Goal: Information Seeking & Learning: Learn about a topic

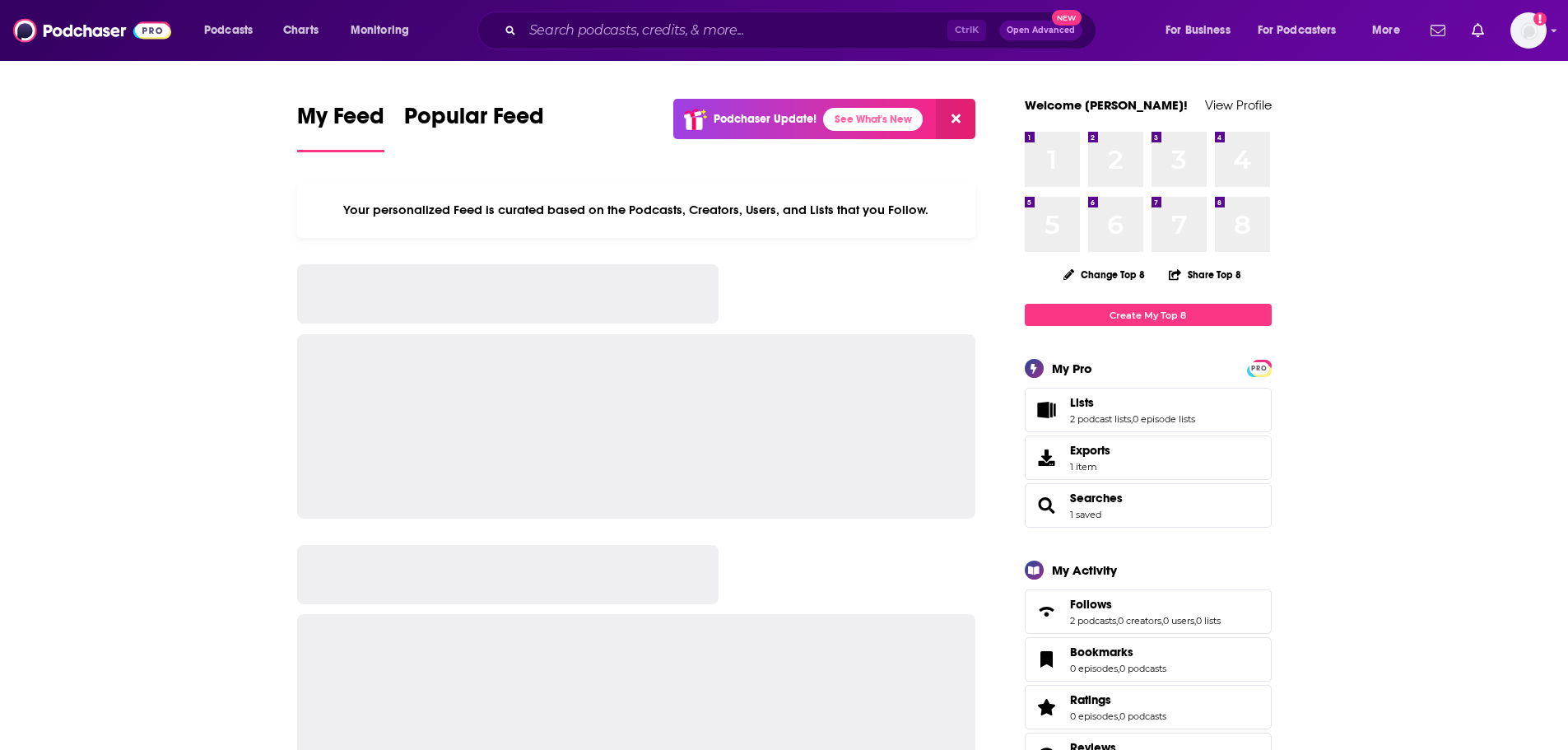
click at [738, 16] on div "Ctrl K Open Advanced New" at bounding box center [786, 30] width 619 height 38
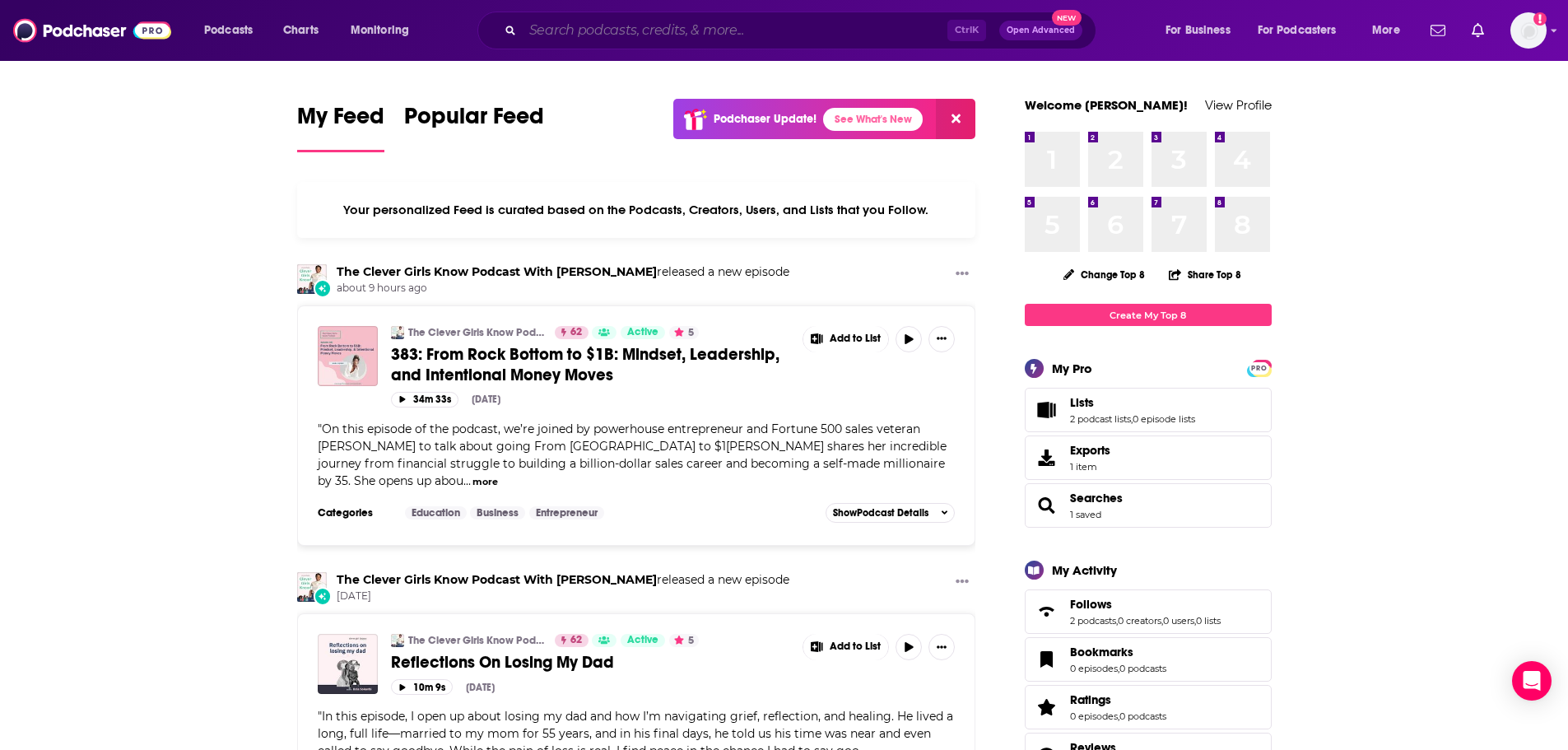
click at [599, 30] on input "Search podcasts, credits, & more..." at bounding box center [735, 30] width 425 height 27
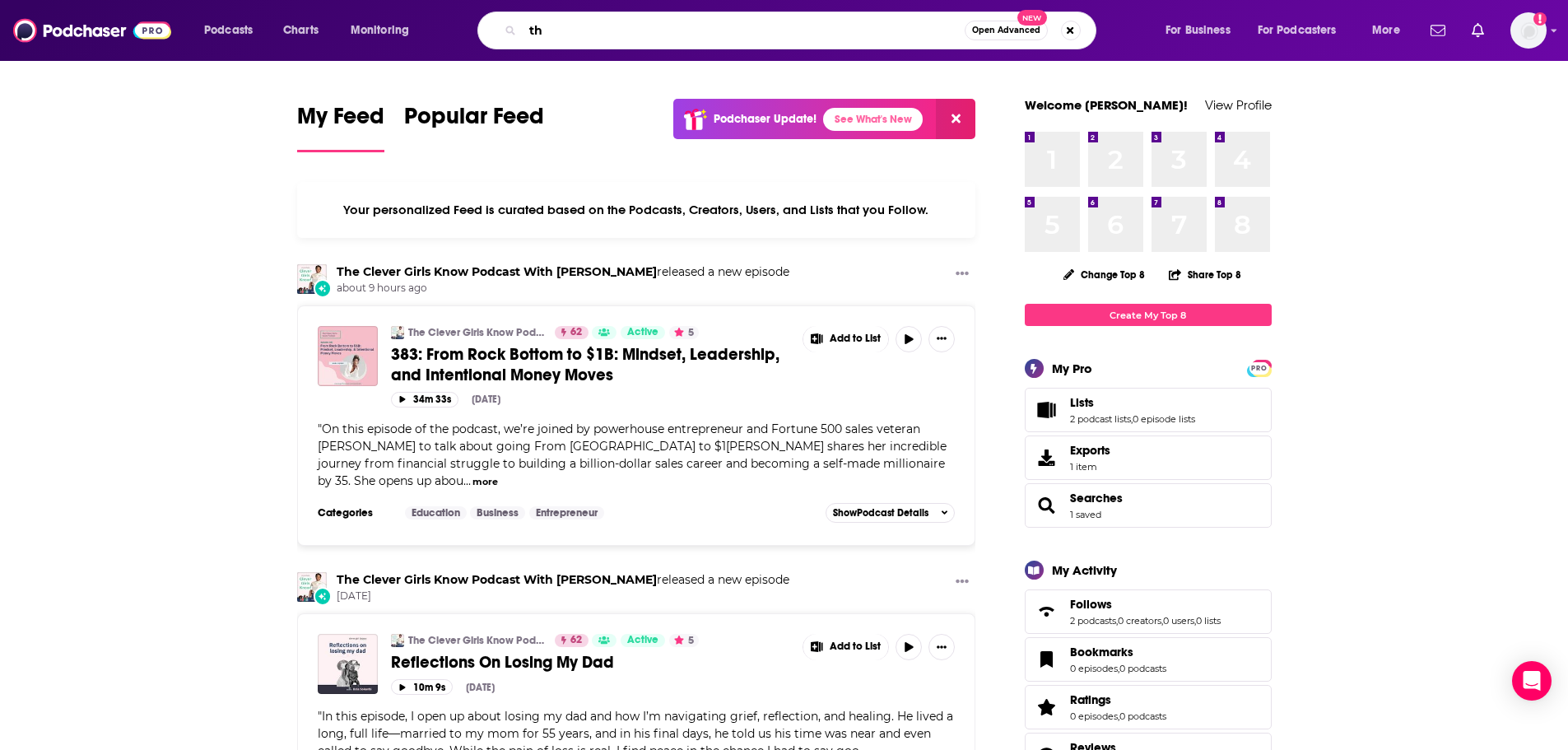
type input "t"
type input "z"
type input "basically unfiltered"
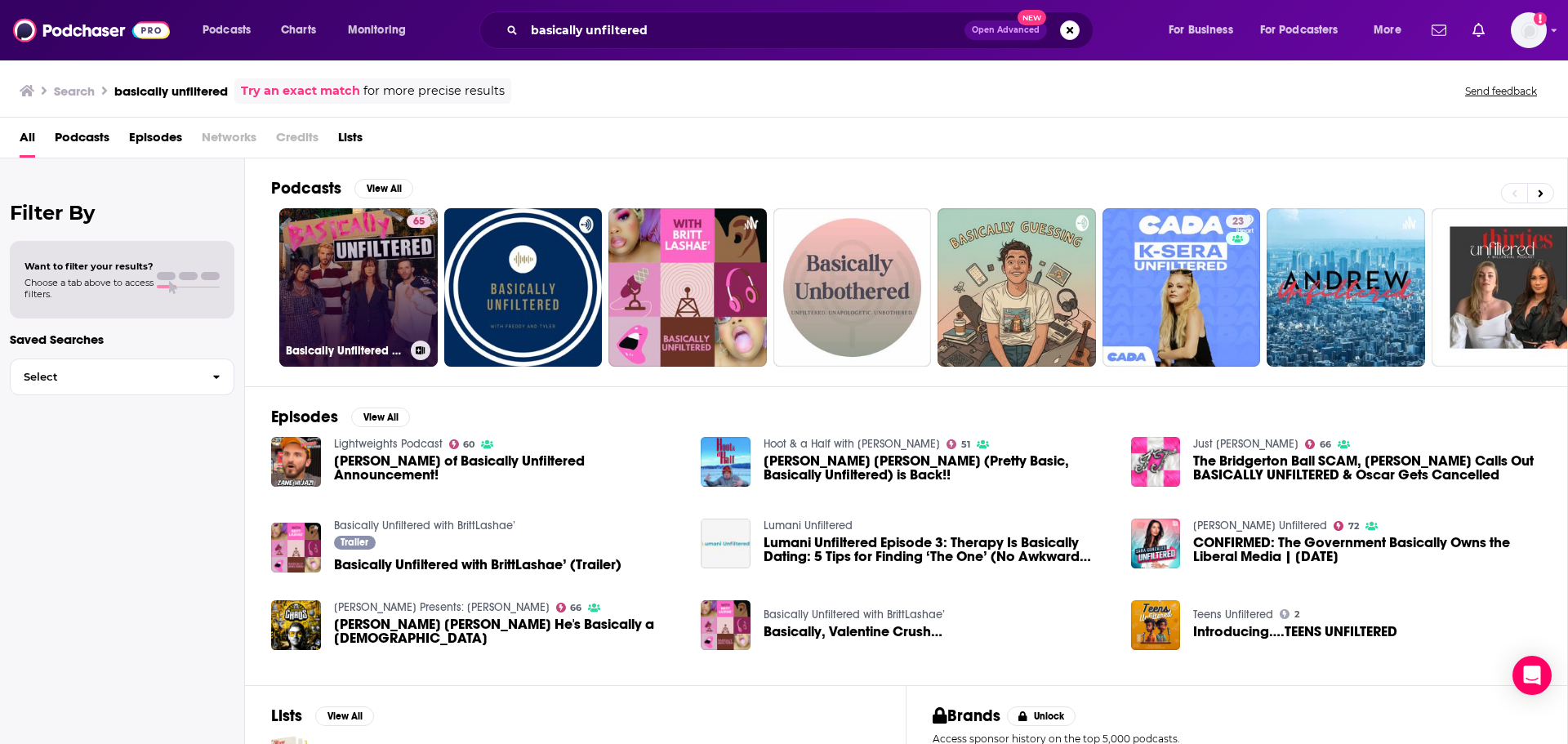
click at [392, 272] on link "65 Basically Unfiltered with [PERSON_NAME], [PERSON_NAME], [PERSON_NAME] and [P…" at bounding box center [358, 288] width 159 height 159
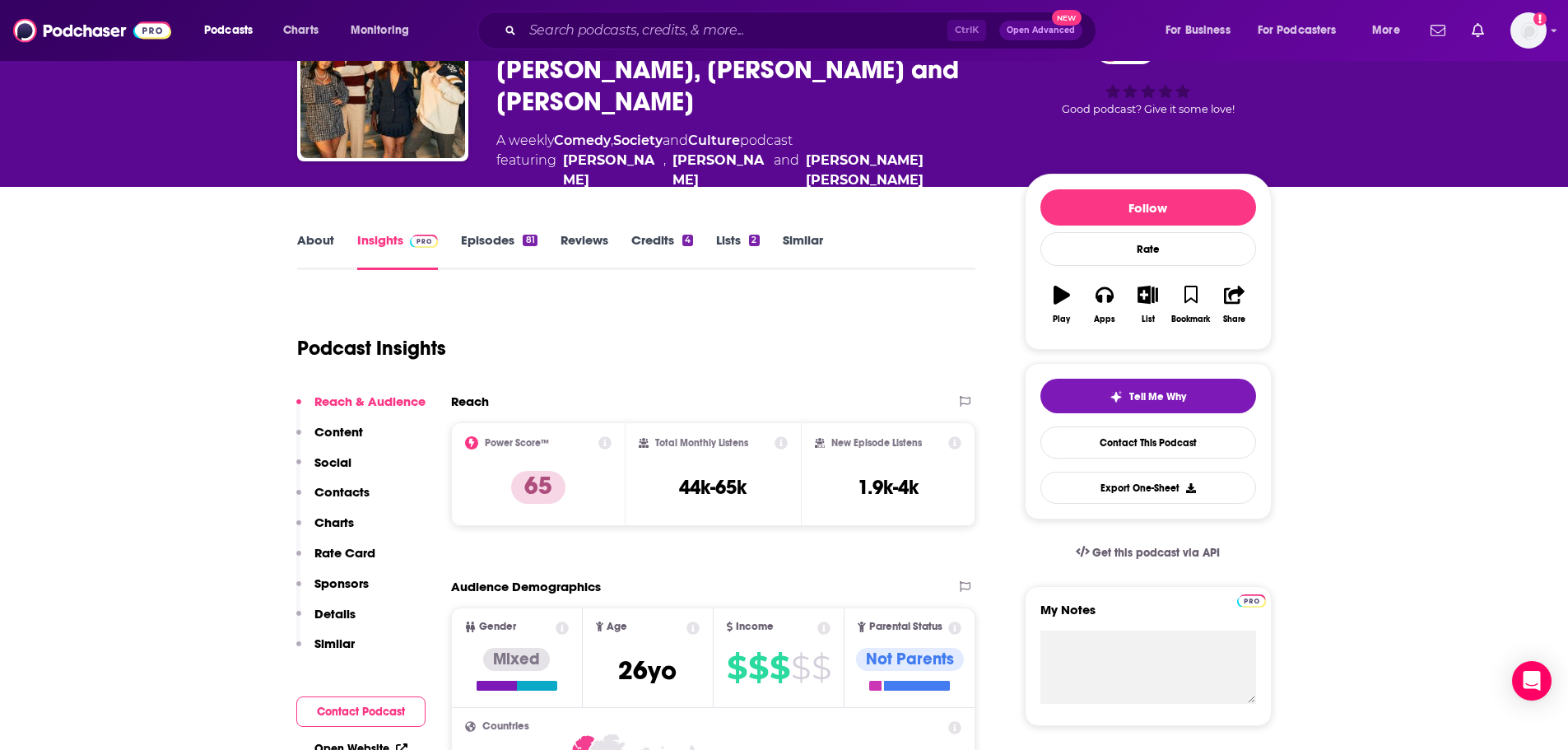
scroll to position [82, 0]
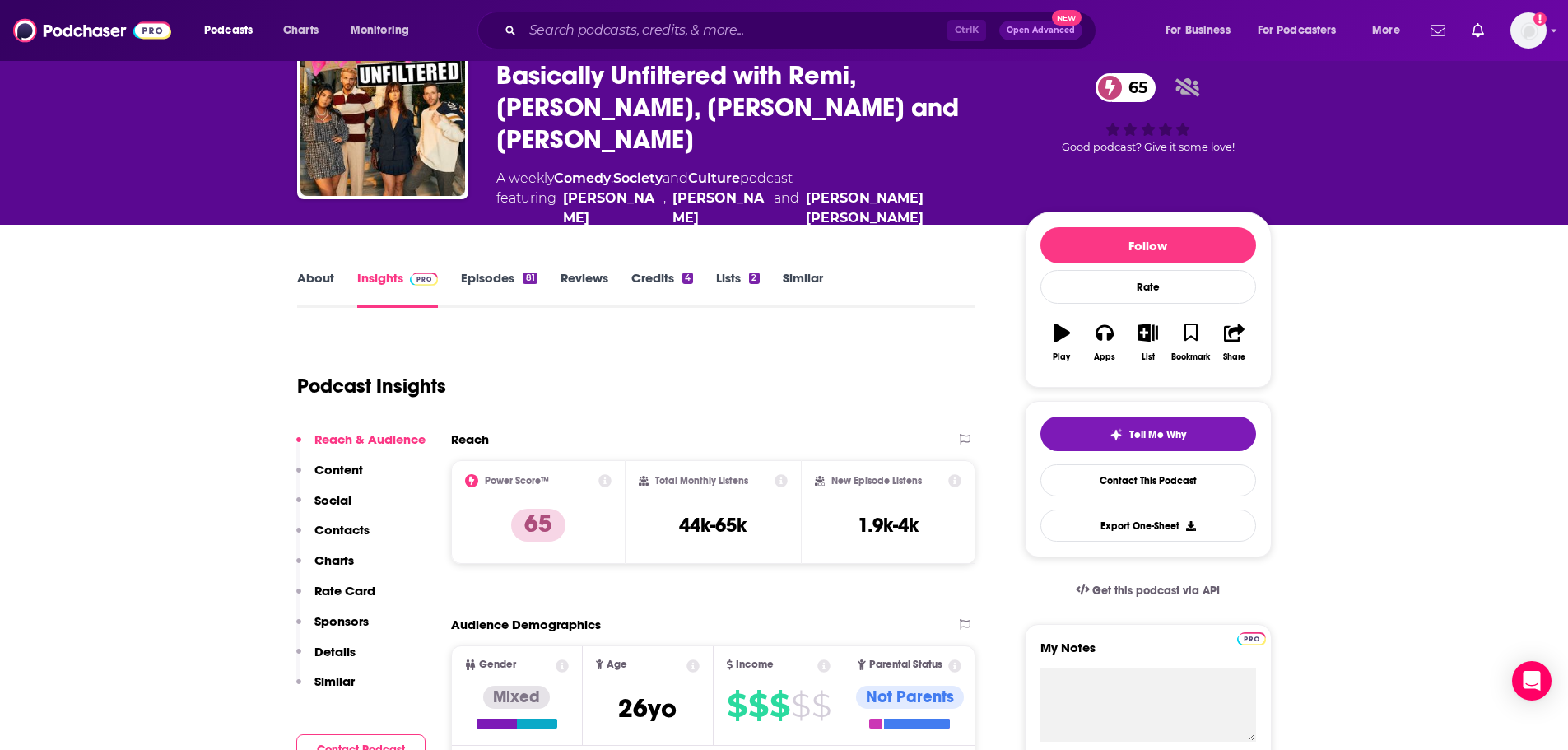
click at [496, 270] on link "Episodes 81" at bounding box center [498, 288] width 76 height 38
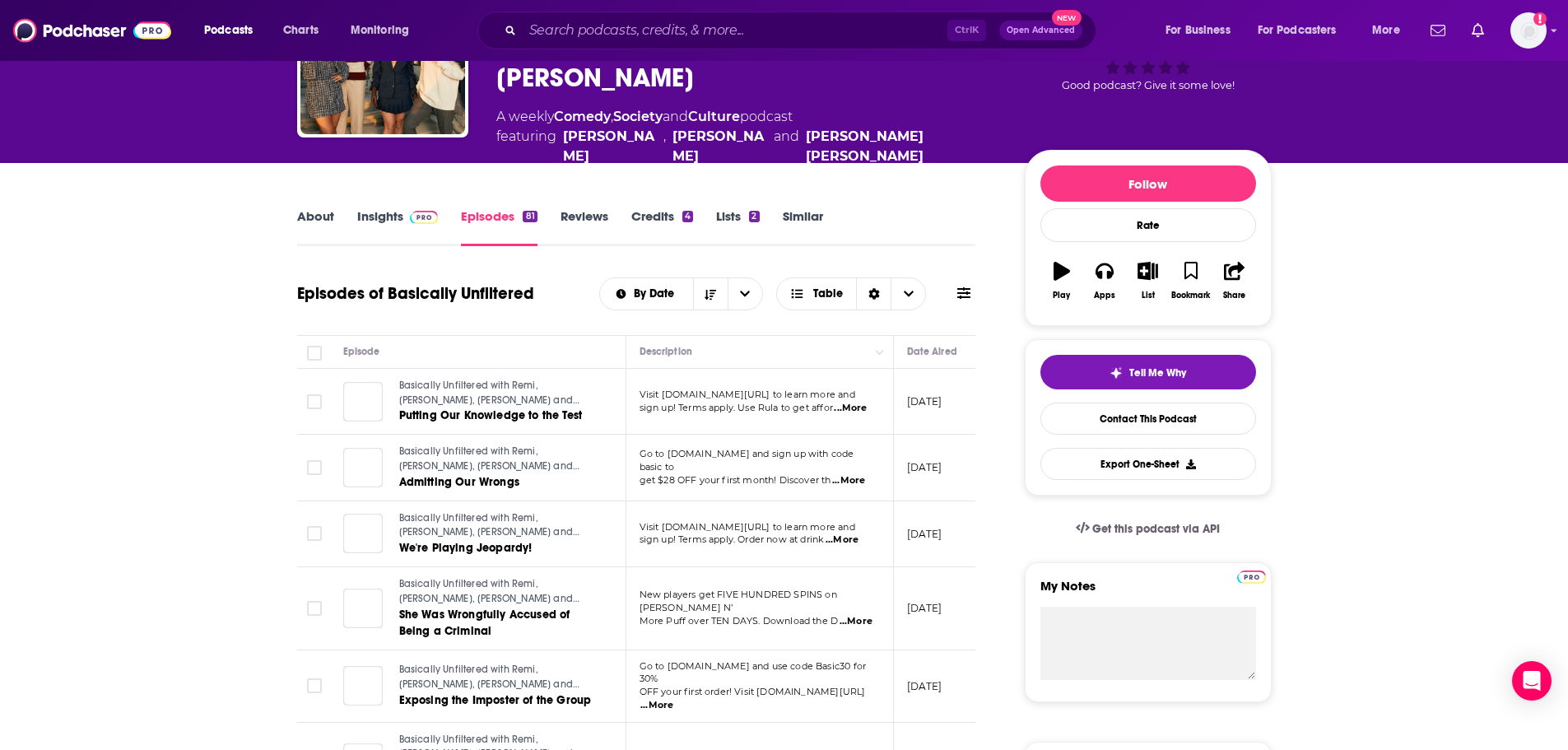
scroll to position [82, 0]
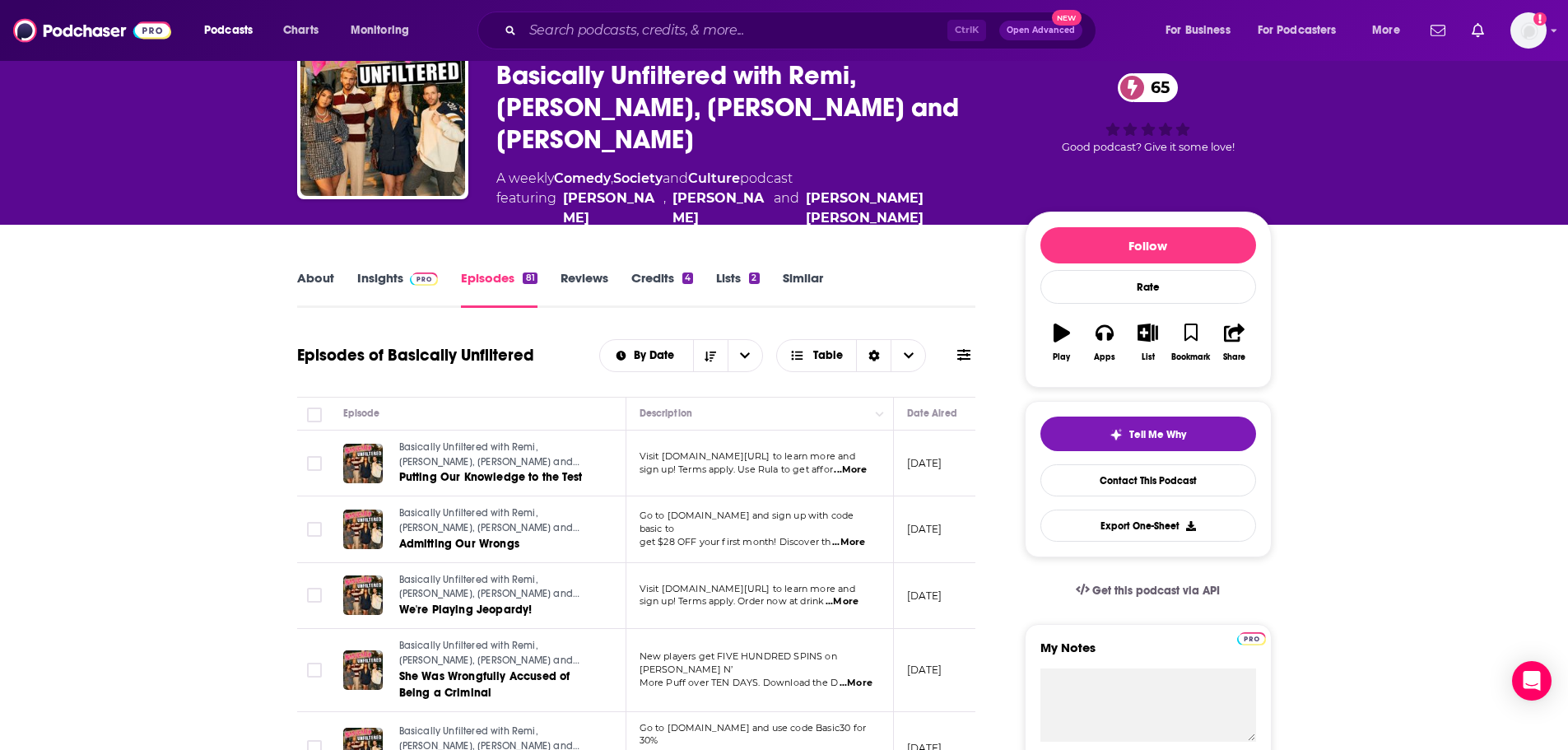
click at [586, 270] on link "Reviews" at bounding box center [584, 288] width 48 height 38
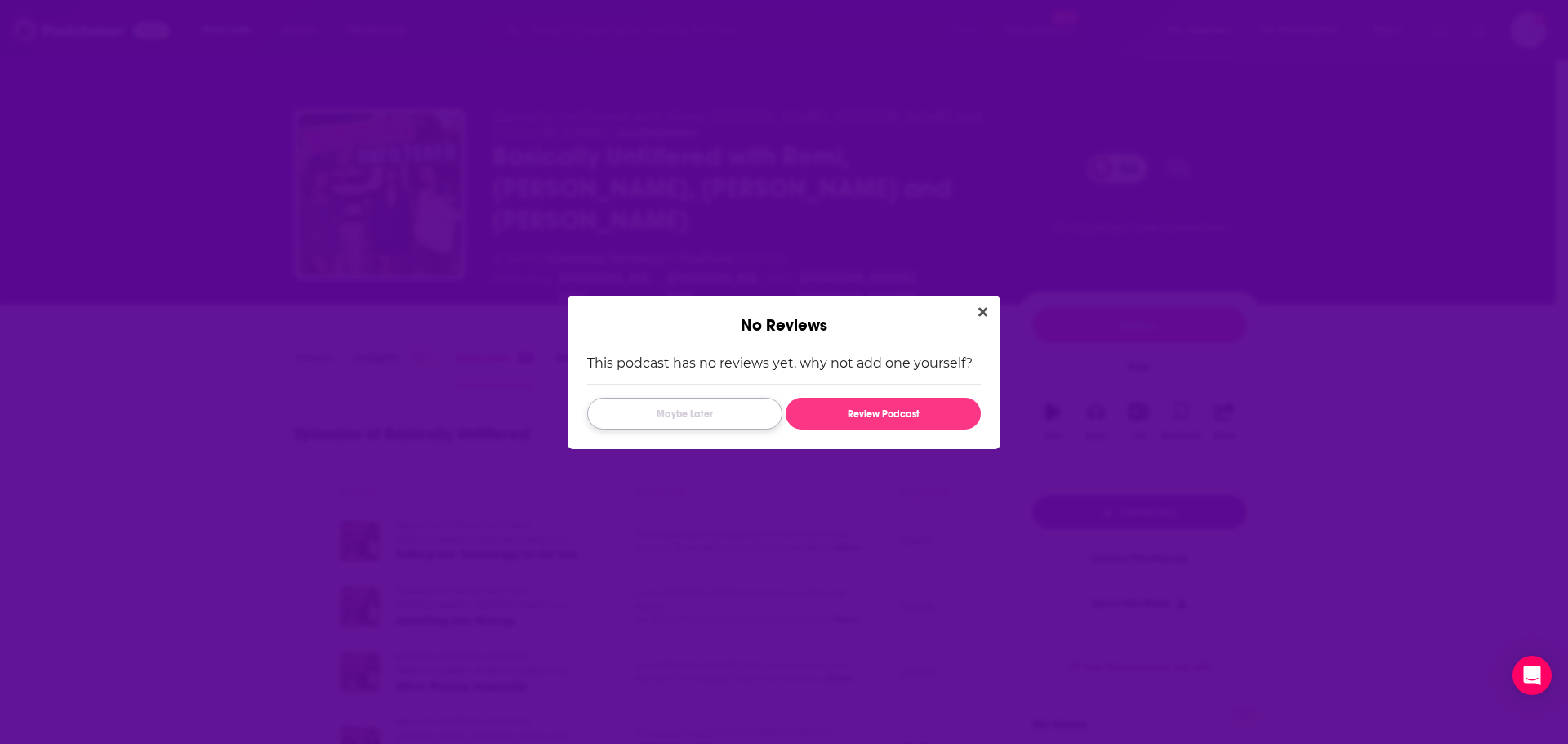
click at [735, 422] on button "Maybe Later" at bounding box center [684, 413] width 195 height 32
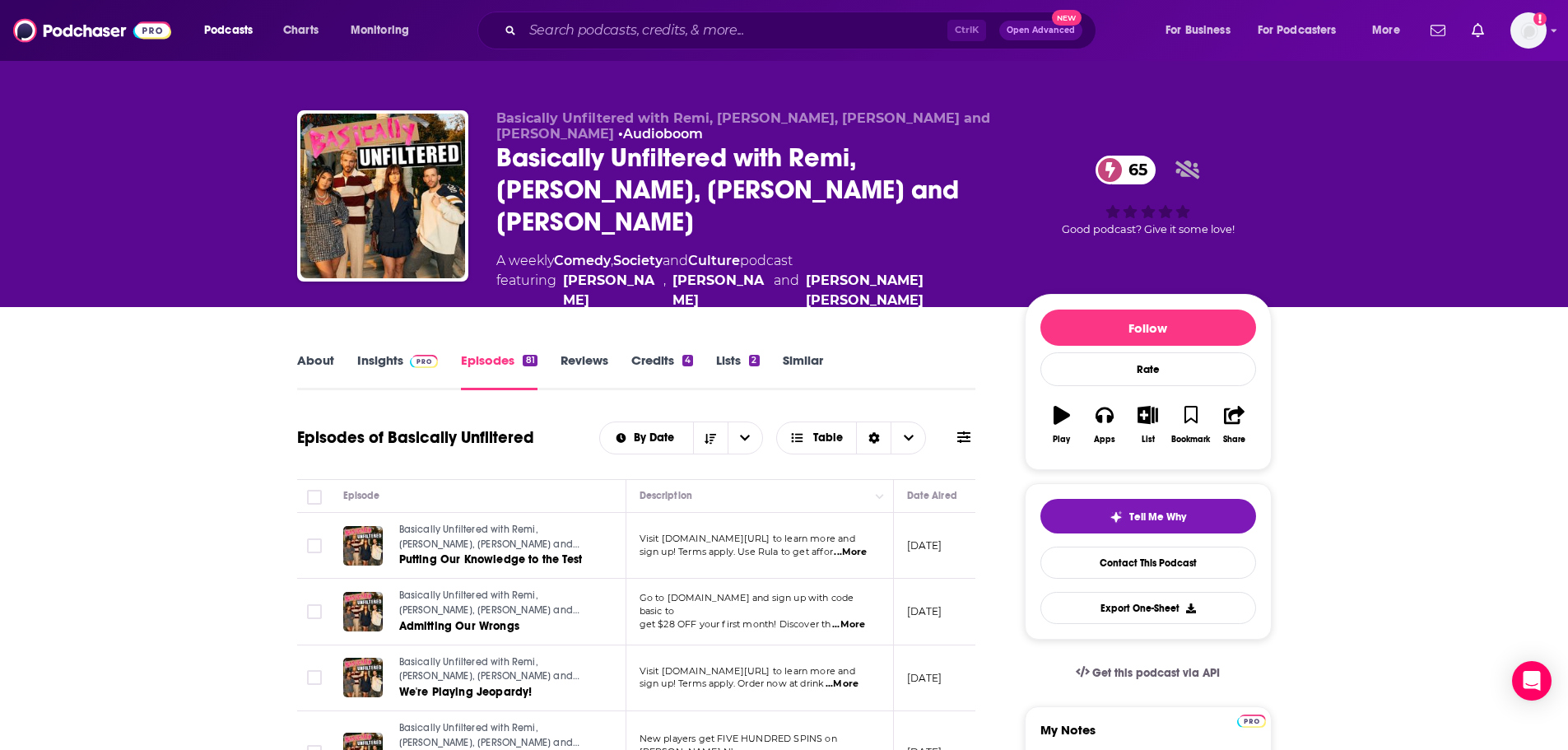
click at [368, 352] on link "Insights" at bounding box center [398, 370] width 81 height 38
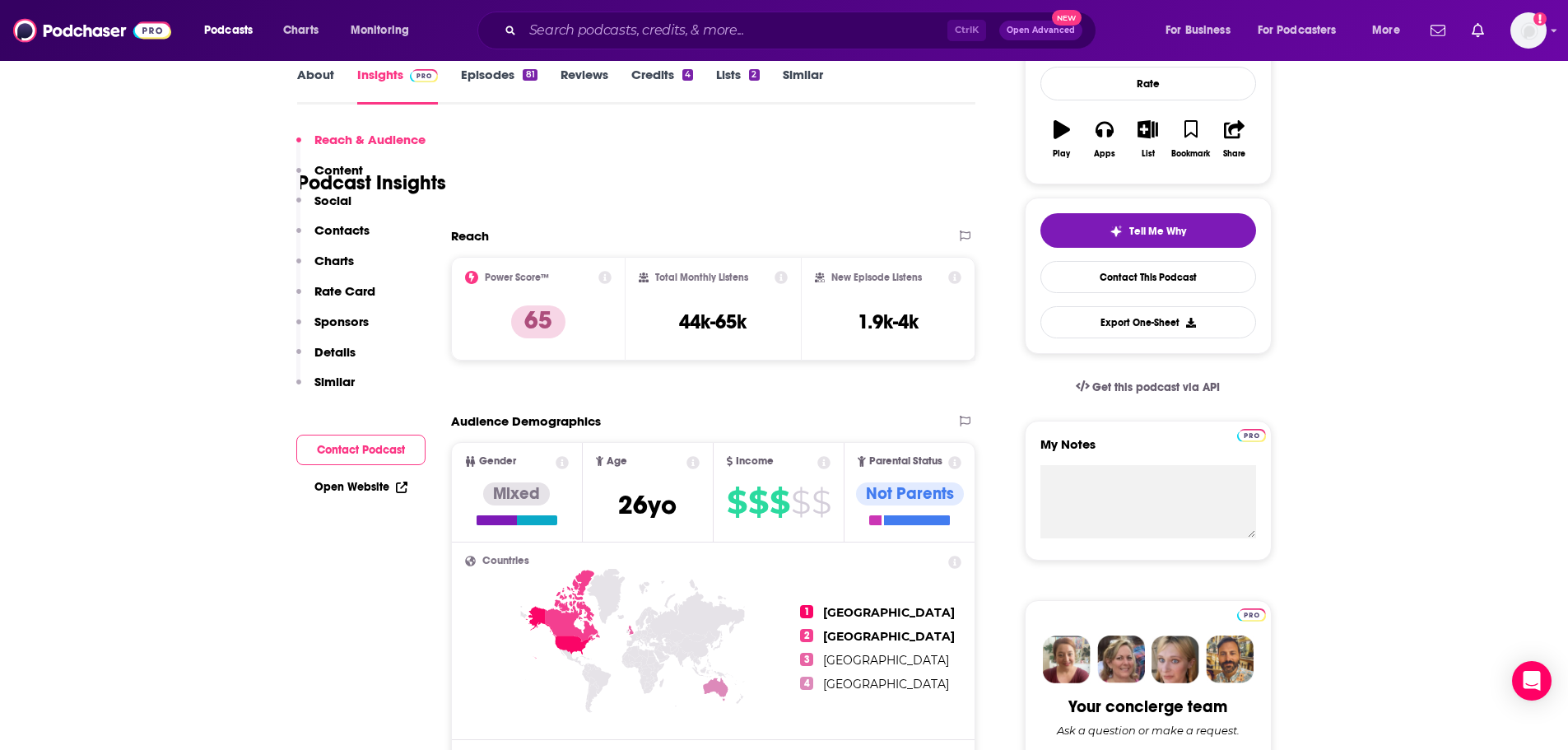
scroll to position [329, 0]
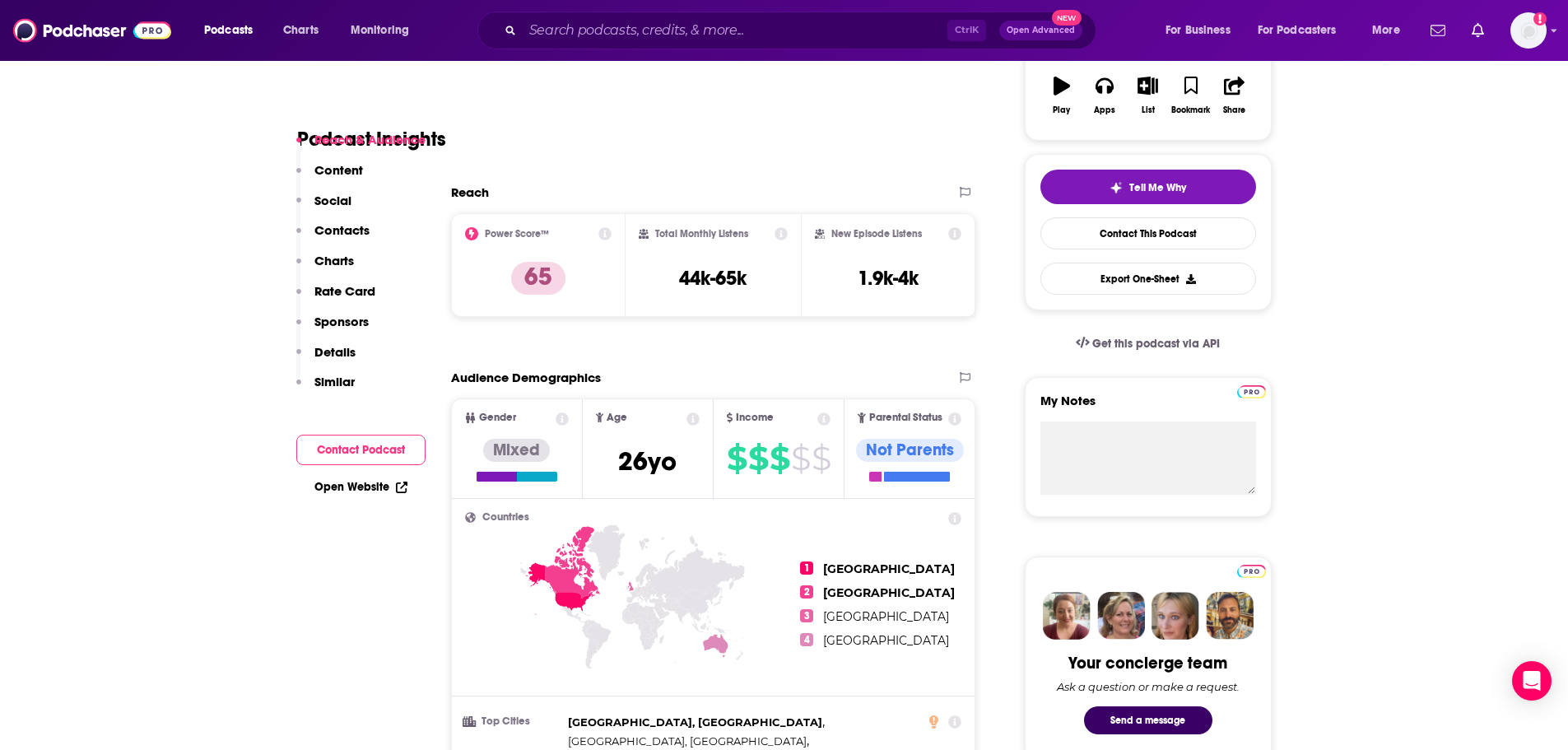
click at [368, 294] on p "Rate Card" at bounding box center [345, 291] width 61 height 16
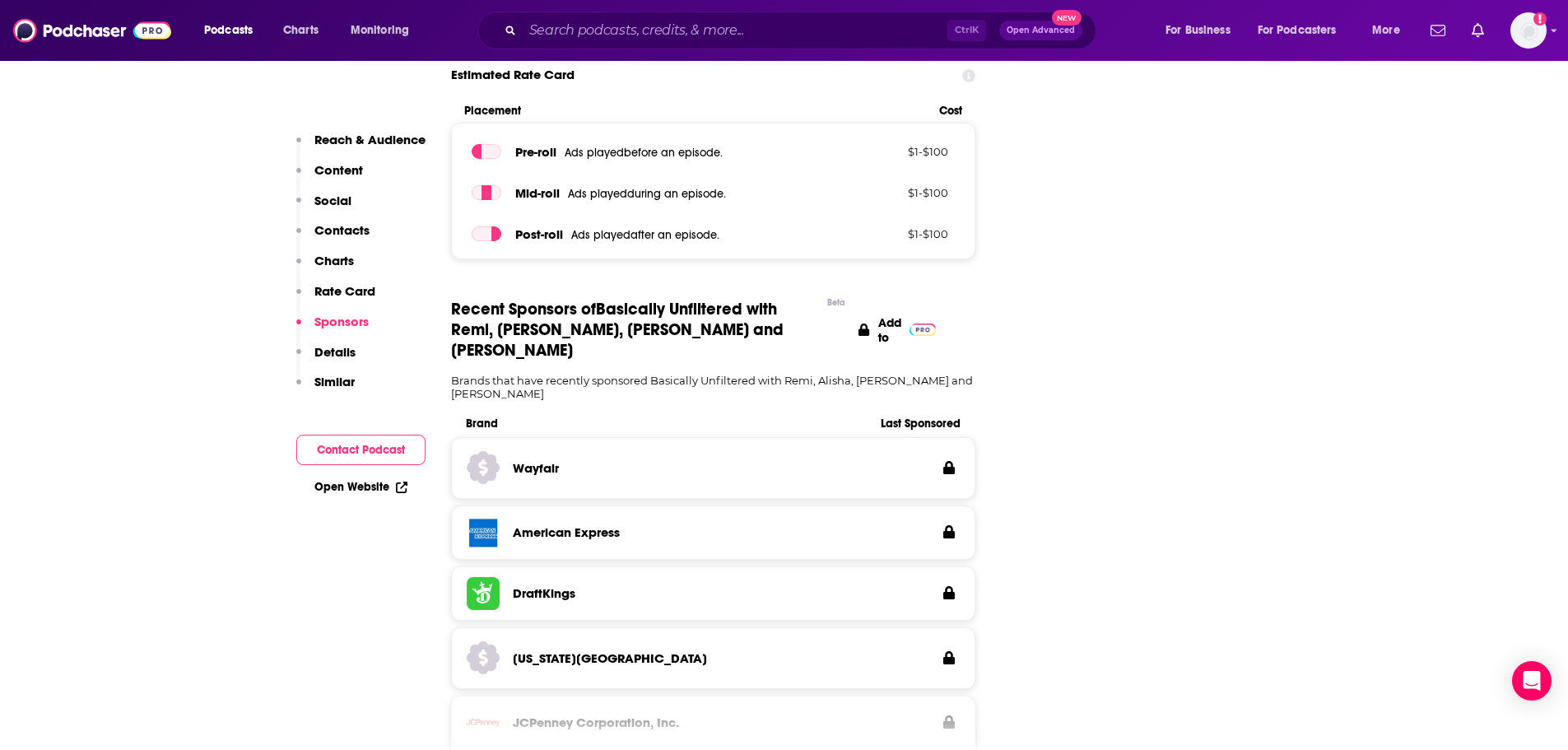
scroll to position [2427, 0]
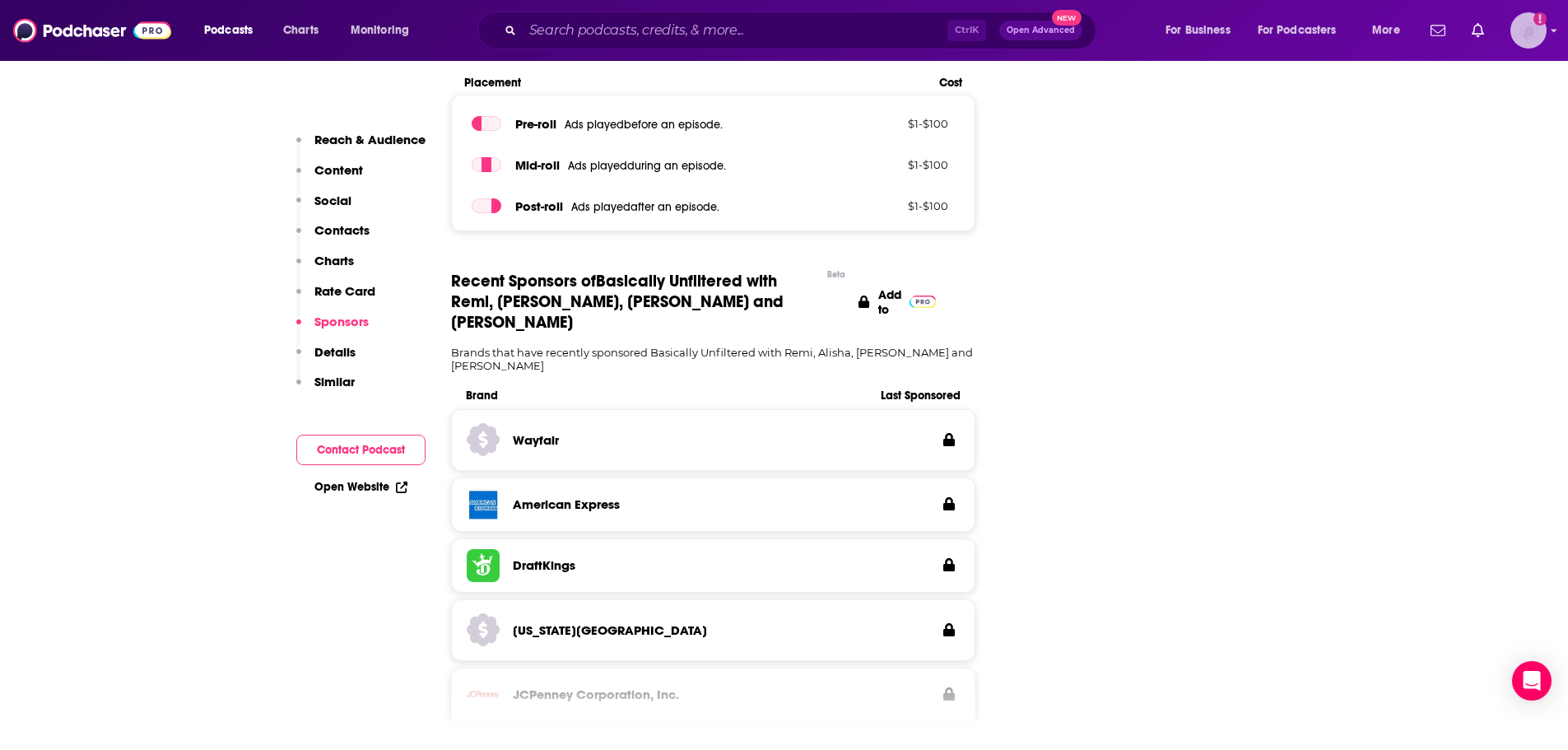
click at [1530, 23] on img "Logged in as amooers" at bounding box center [1529, 31] width 37 height 37
